Goal: Transaction & Acquisition: Purchase product/service

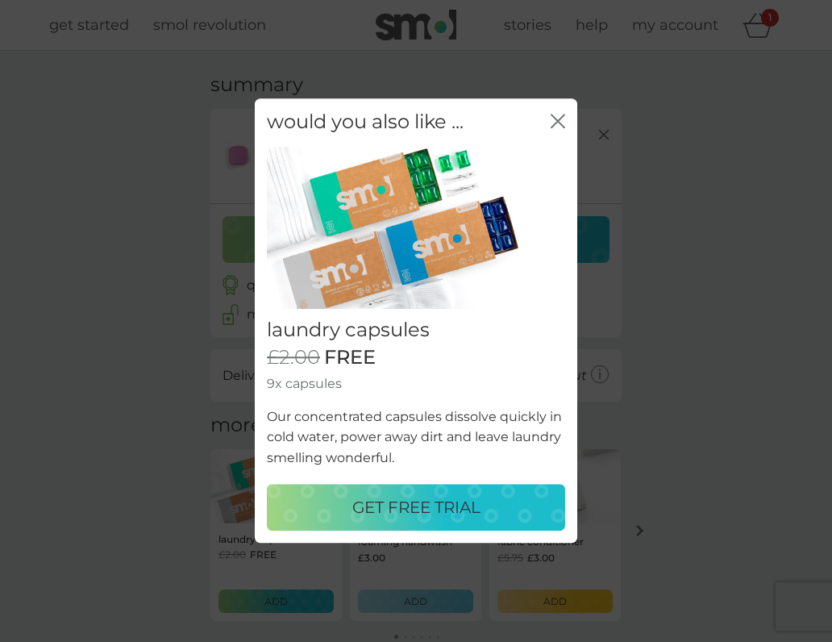
click at [418, 509] on p "GET FREE TRIAL" at bounding box center [416, 508] width 128 height 26
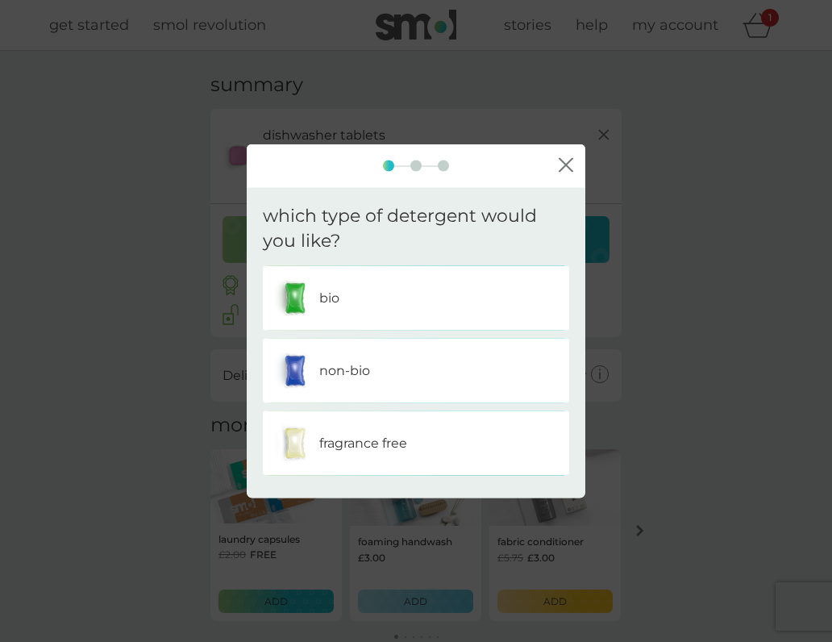
click at [565, 165] on icon "close" at bounding box center [566, 164] width 15 height 15
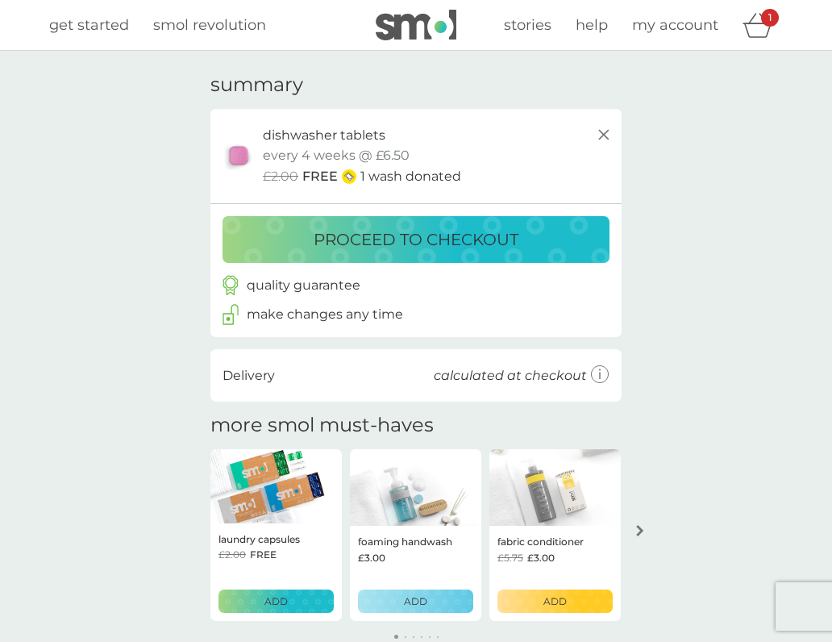
click at [416, 235] on p "proceed to checkout" at bounding box center [416, 240] width 205 height 26
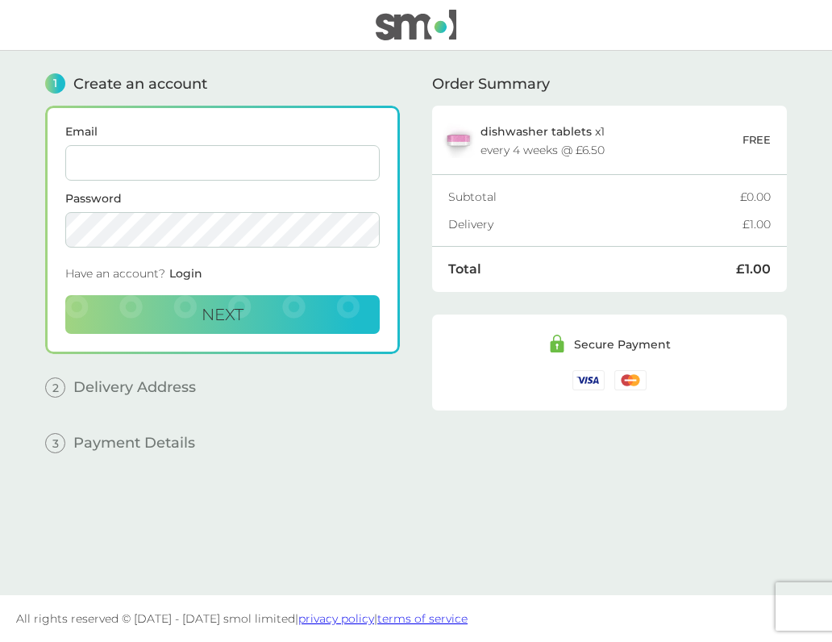
type input "[PERSON_NAME][EMAIL_ADDRESS][DOMAIN_NAME]"
click at [217, 321] on span "Next" at bounding box center [223, 314] width 42 height 19
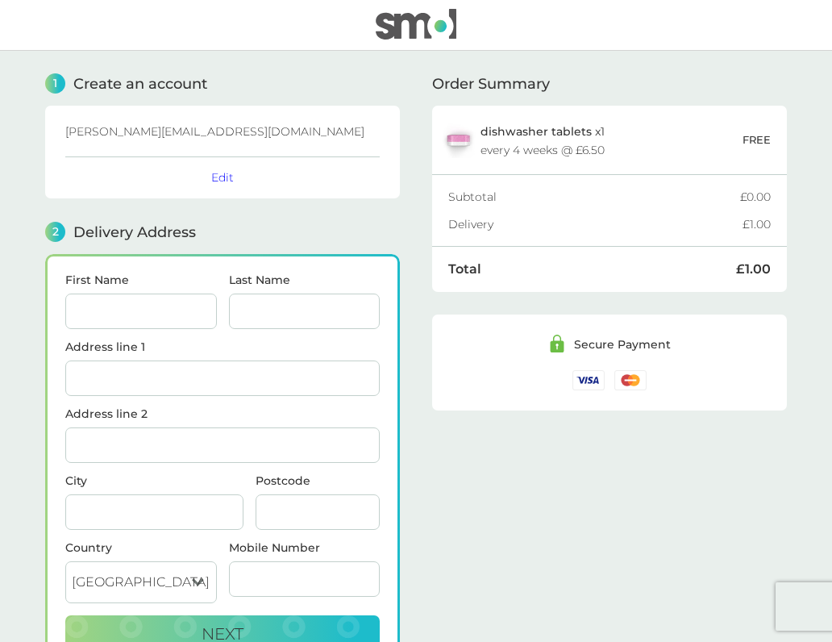
scroll to position [-2, 2]
type input "[PERSON_NAME]"
type input "Greenfield"
type input "16 Queen [PERSON_NAME]'s Walk"
type input "[GEOGRAPHIC_DATA]"
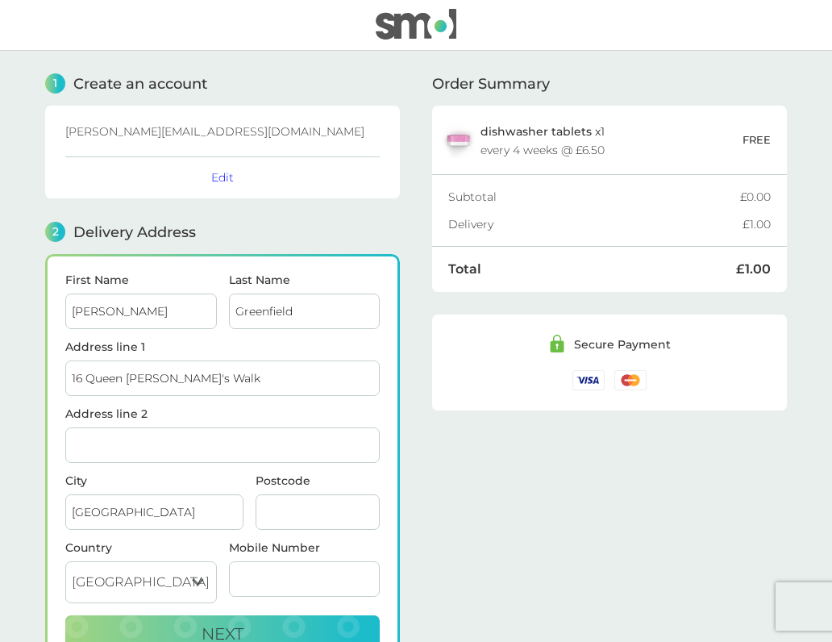
type input "N16 0HX"
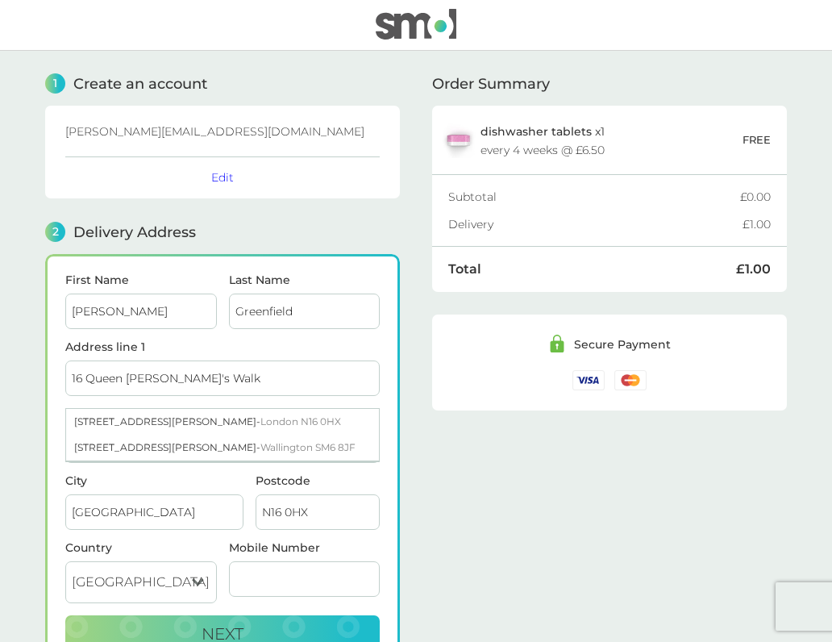
type input "07956378434"
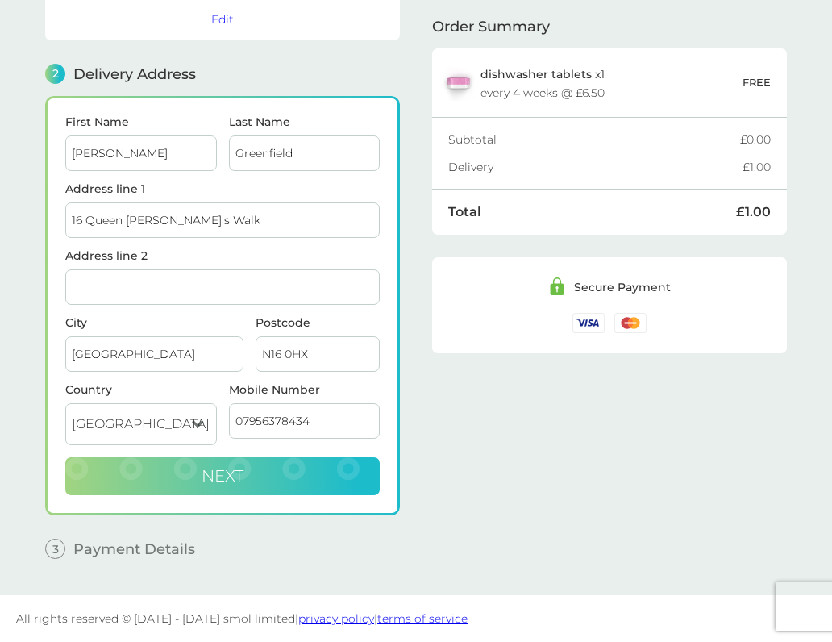
scroll to position [158, 0]
click at [219, 478] on span "Next" at bounding box center [223, 475] width 42 height 19
checkbox input "true"
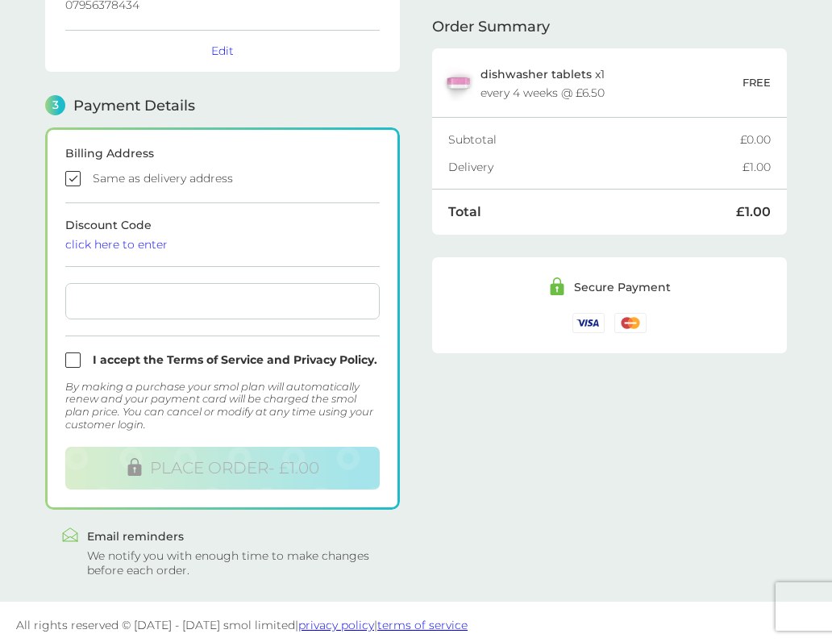
scroll to position [378, 0]
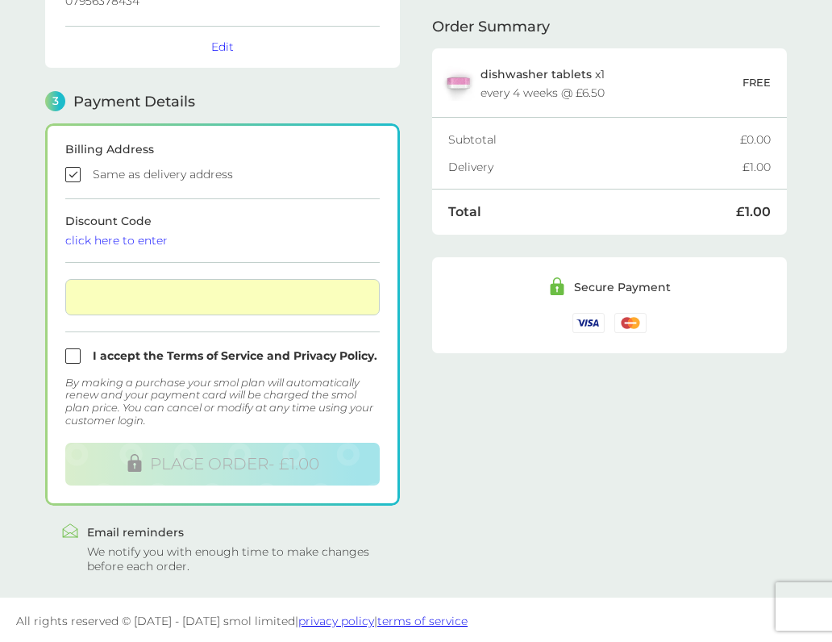
click at [73, 356] on input "checkbox" at bounding box center [222, 355] width 315 height 15
checkbox input "true"
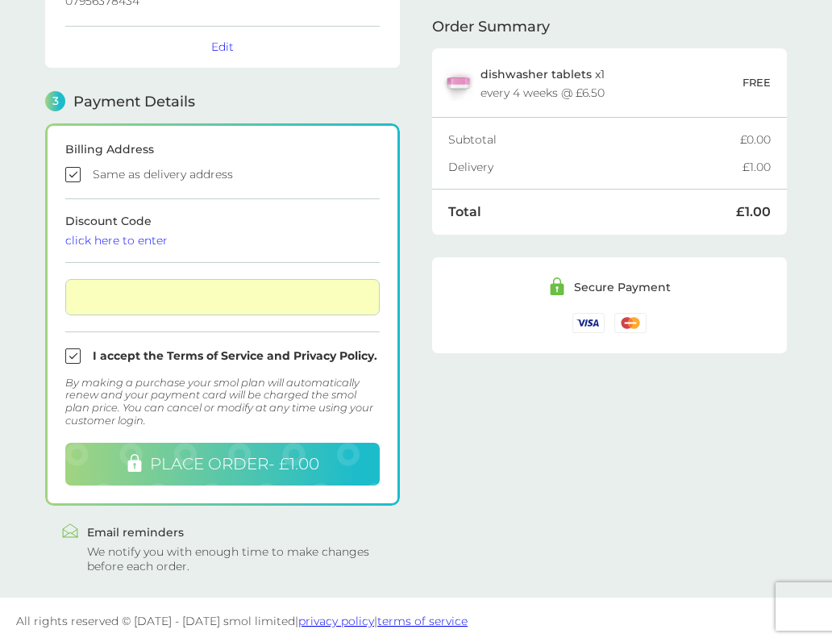
click at [176, 466] on span "PLACE ORDER - £1.00" at bounding box center [234, 463] width 169 height 19
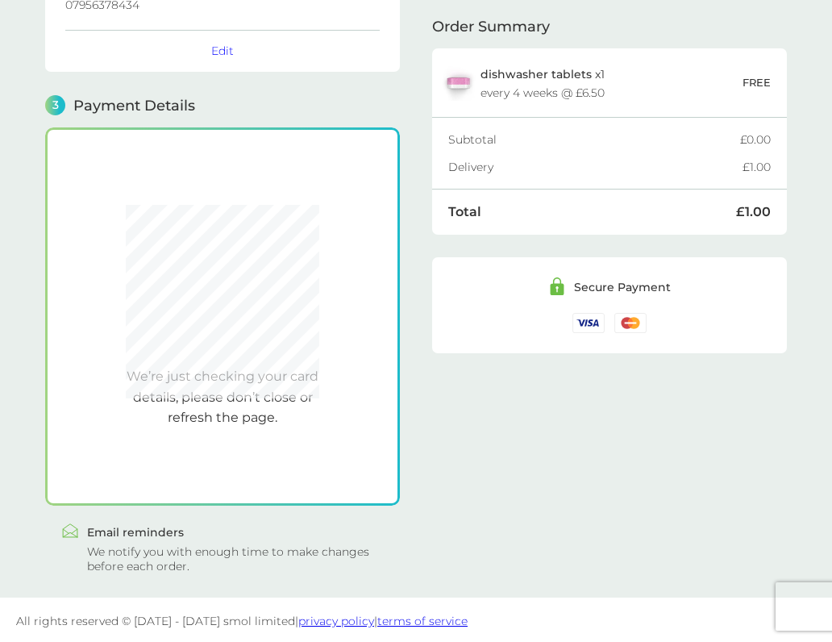
scroll to position [321, 0]
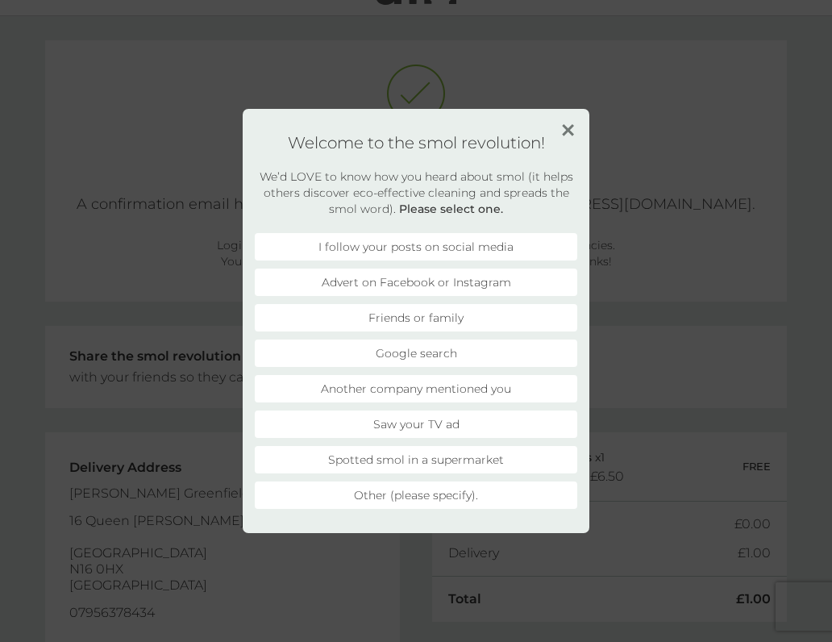
scroll to position [35, 0]
click at [366, 320] on li "Friends or family" at bounding box center [416, 317] width 323 height 27
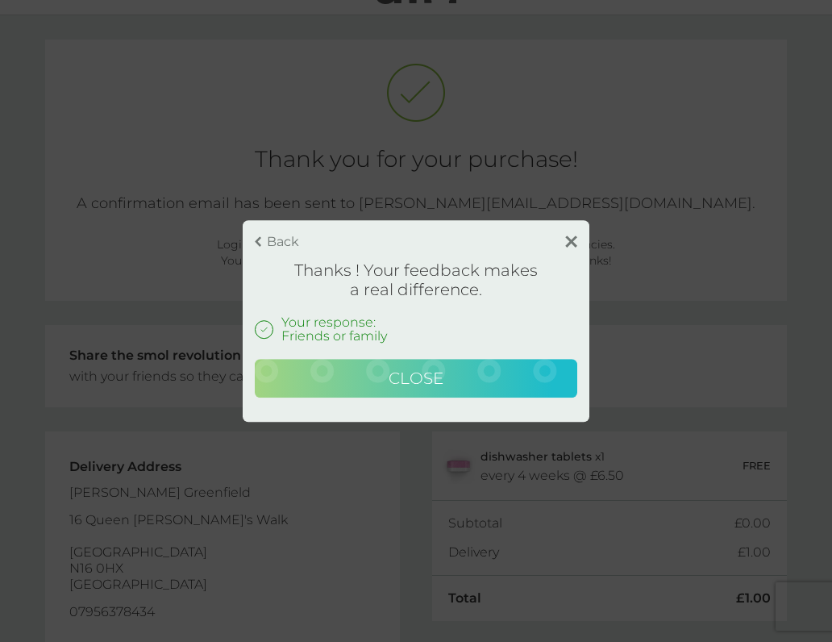
click at [436, 374] on span "Close" at bounding box center [416, 378] width 55 height 19
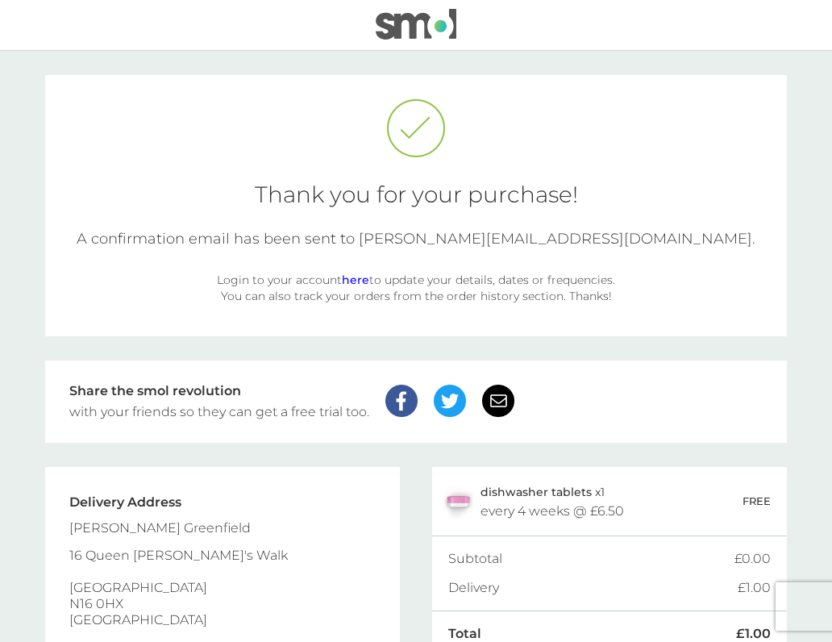
scroll to position [0, 0]
